Goal: Transaction & Acquisition: Purchase product/service

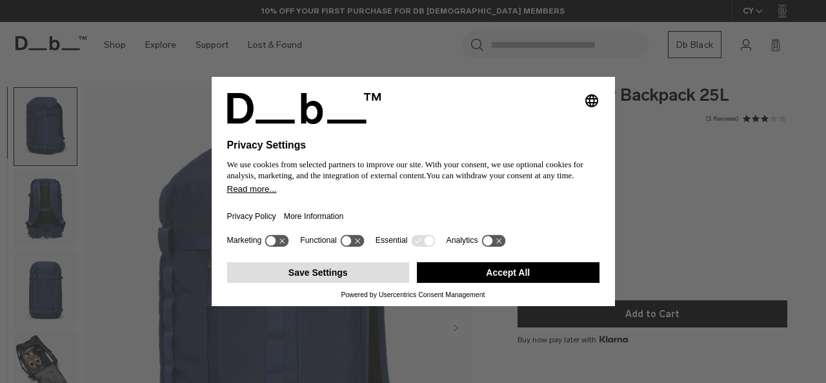
click at [369, 275] on button "Save Settings" at bounding box center [318, 272] width 183 height 21
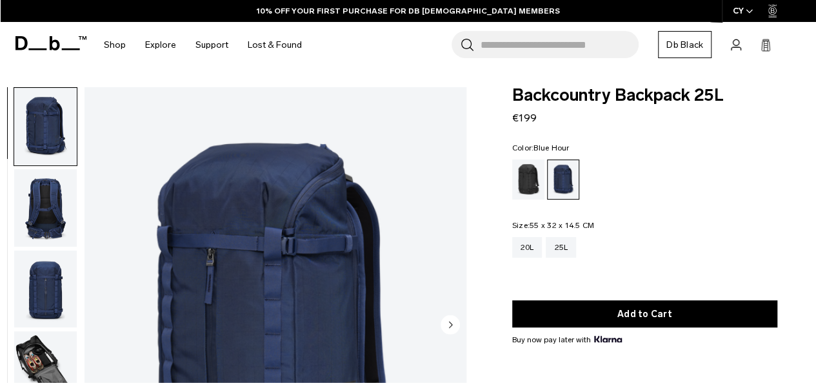
click at [45, 216] on img "button" at bounding box center [45, 207] width 63 height 77
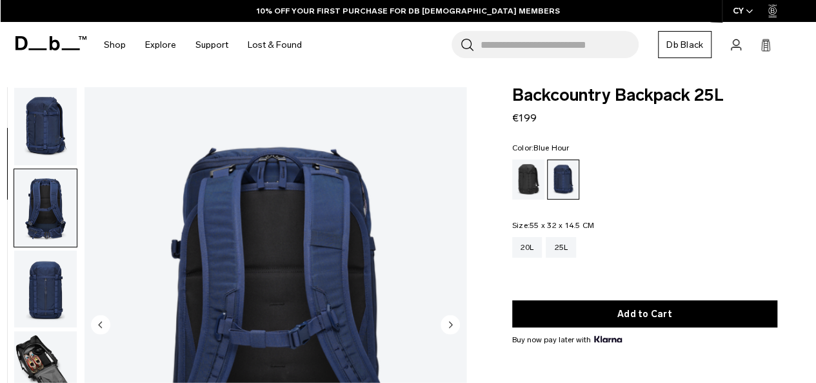
scroll to position [81, 0]
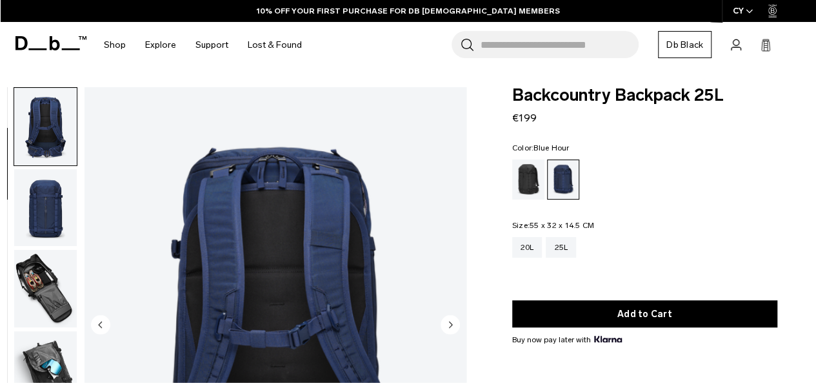
click at [47, 232] on img "button" at bounding box center [45, 207] width 63 height 77
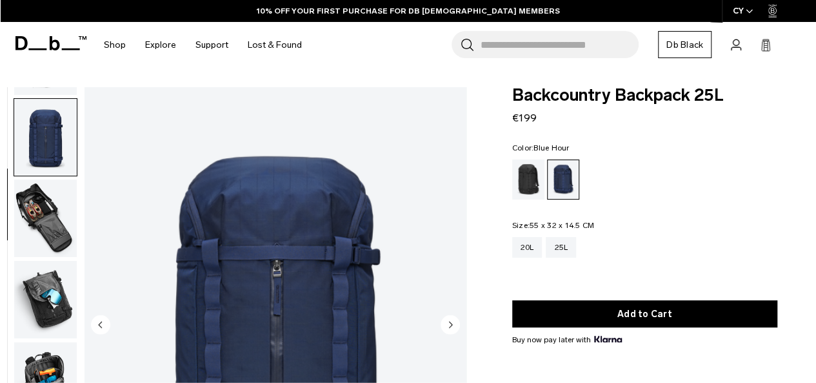
scroll to position [163, 0]
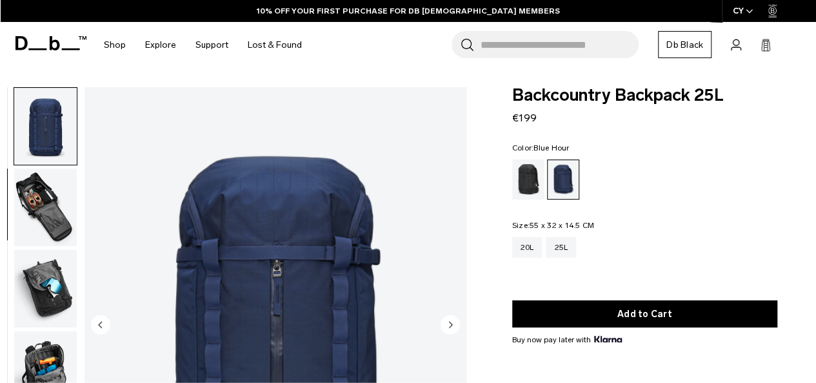
click at [49, 236] on img "button" at bounding box center [45, 206] width 63 height 77
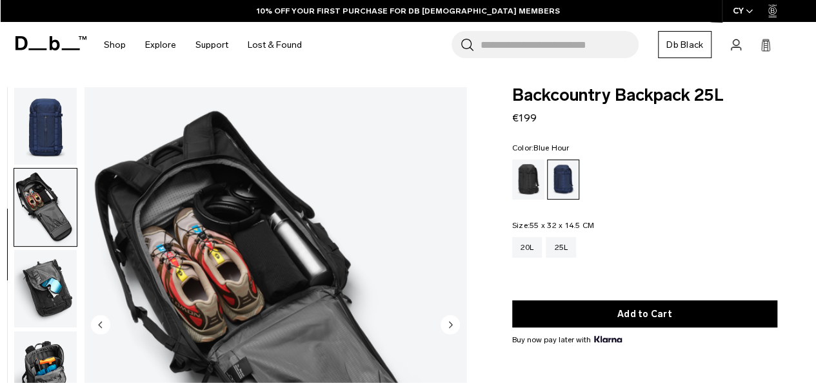
scroll to position [244, 0]
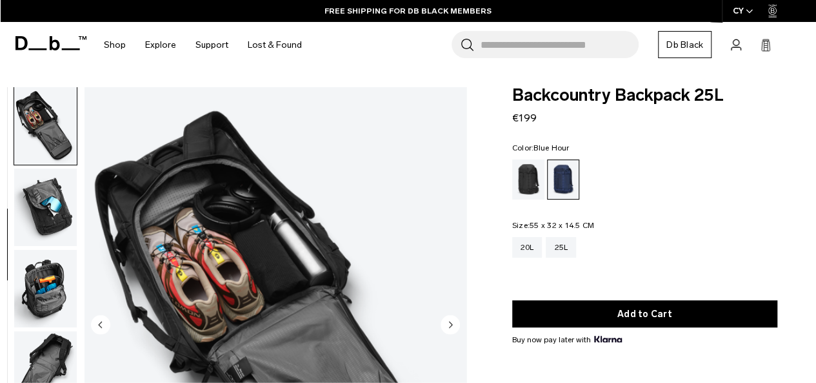
click at [51, 153] on img "button" at bounding box center [45, 125] width 63 height 77
click at [50, 293] on img "button" at bounding box center [45, 288] width 63 height 77
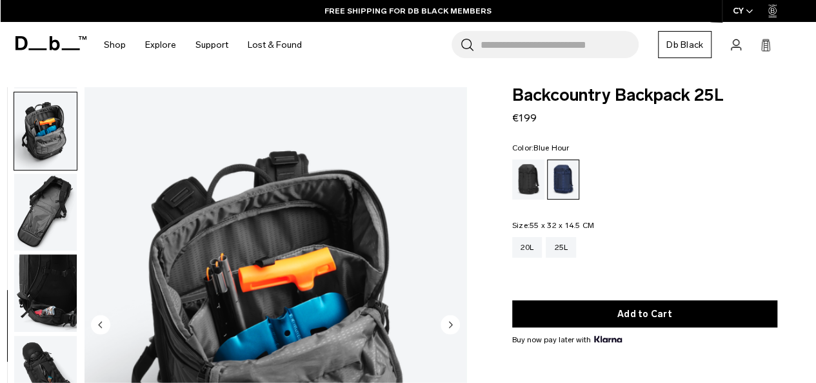
scroll to position [407, 0]
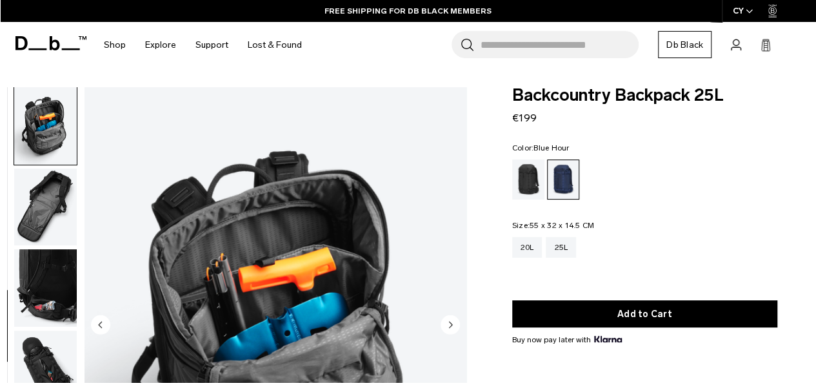
click at [47, 339] on img "button" at bounding box center [45, 368] width 63 height 77
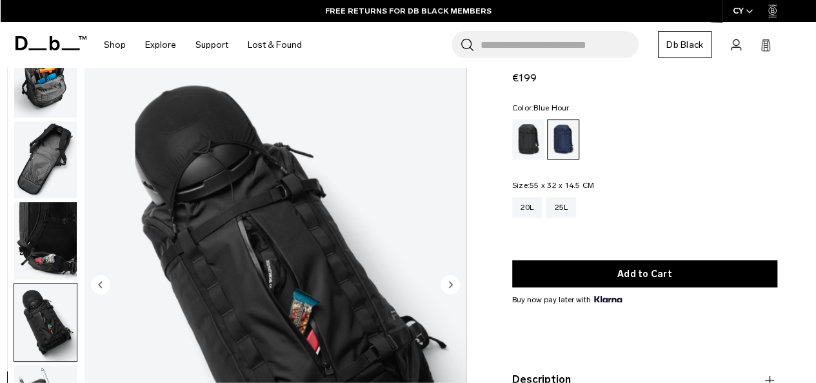
scroll to position [0, 0]
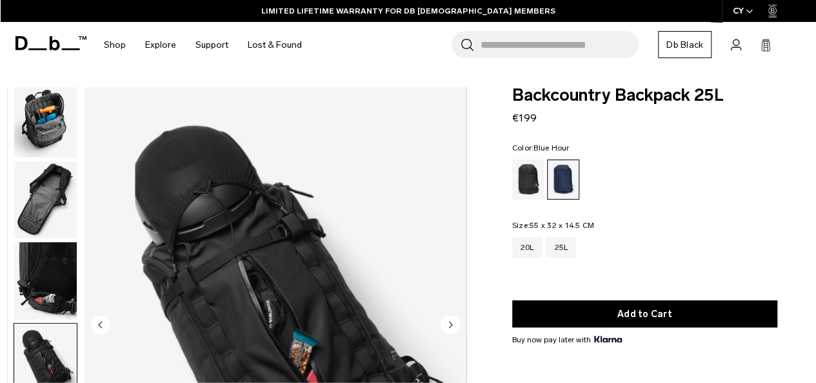
click at [59, 190] on img "button" at bounding box center [45, 199] width 63 height 77
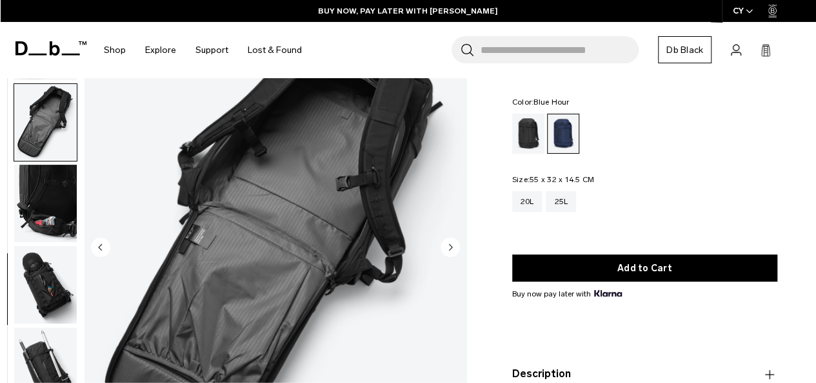
scroll to position [35, 0]
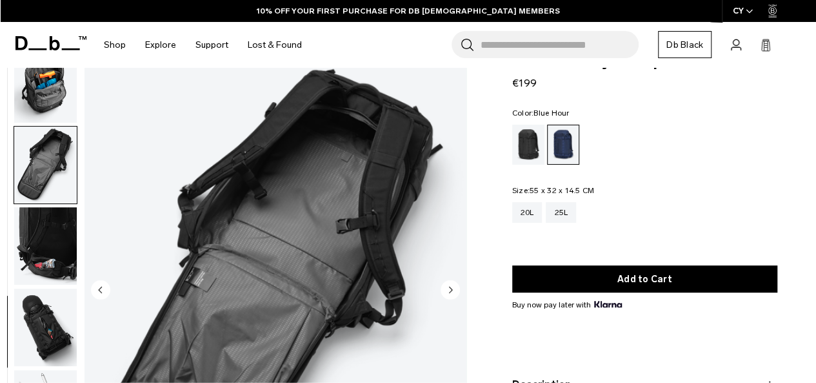
click at [54, 99] on img "button" at bounding box center [45, 83] width 63 height 77
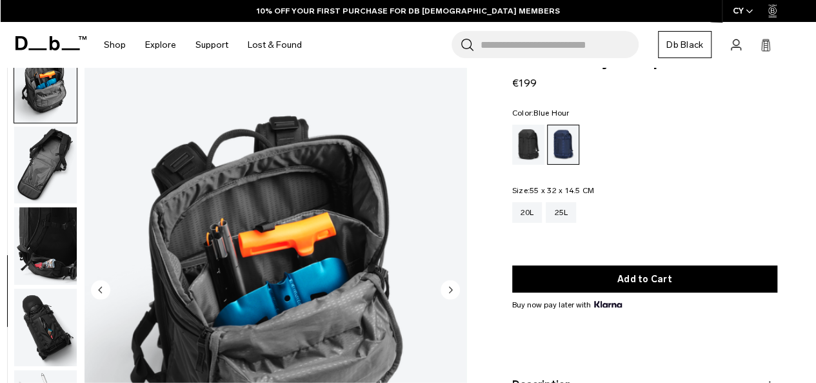
scroll to position [407, 0]
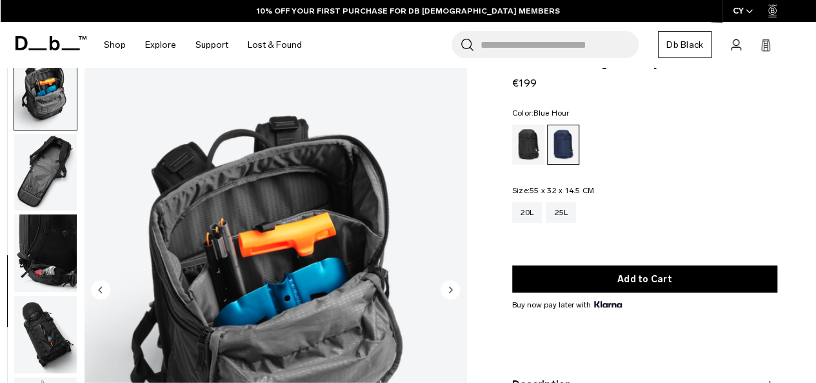
click at [49, 247] on img "button" at bounding box center [45, 252] width 63 height 77
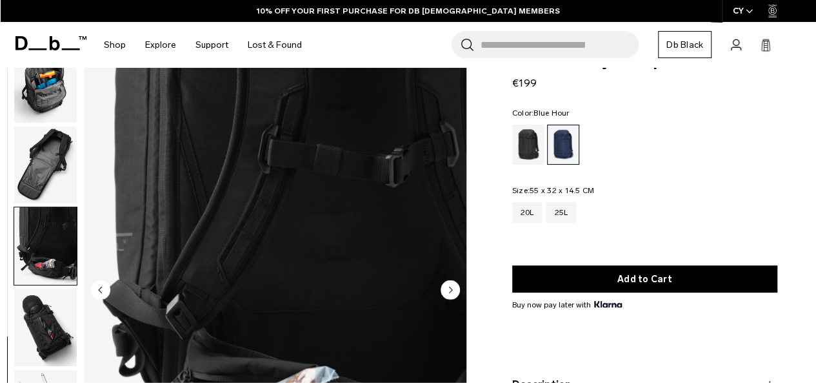
click at [49, 339] on img "button" at bounding box center [45, 326] width 63 height 77
